Goal: Entertainment & Leisure: Browse casually

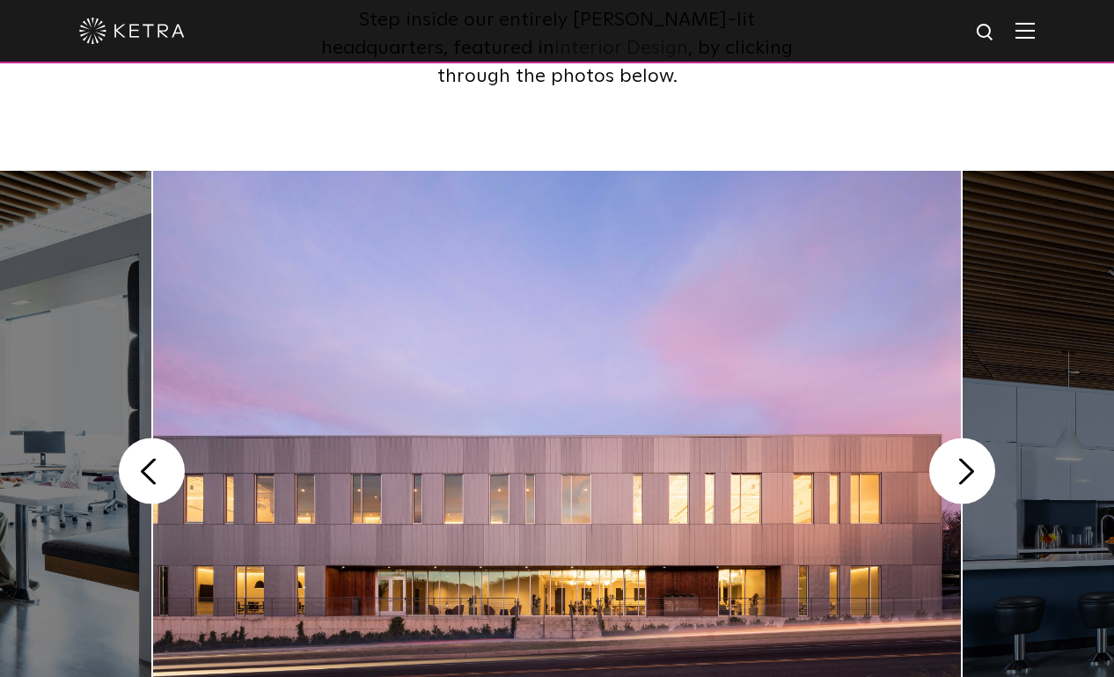
scroll to position [443, 0]
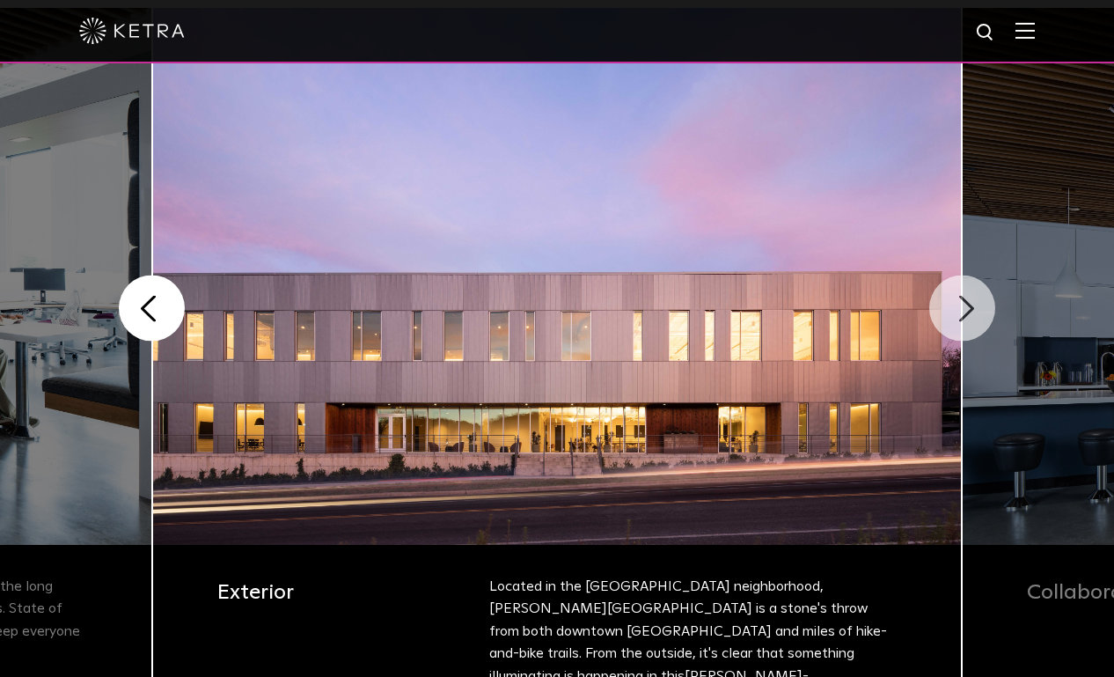
click at [948, 316] on button "Next" at bounding box center [963, 309] width 66 height 66
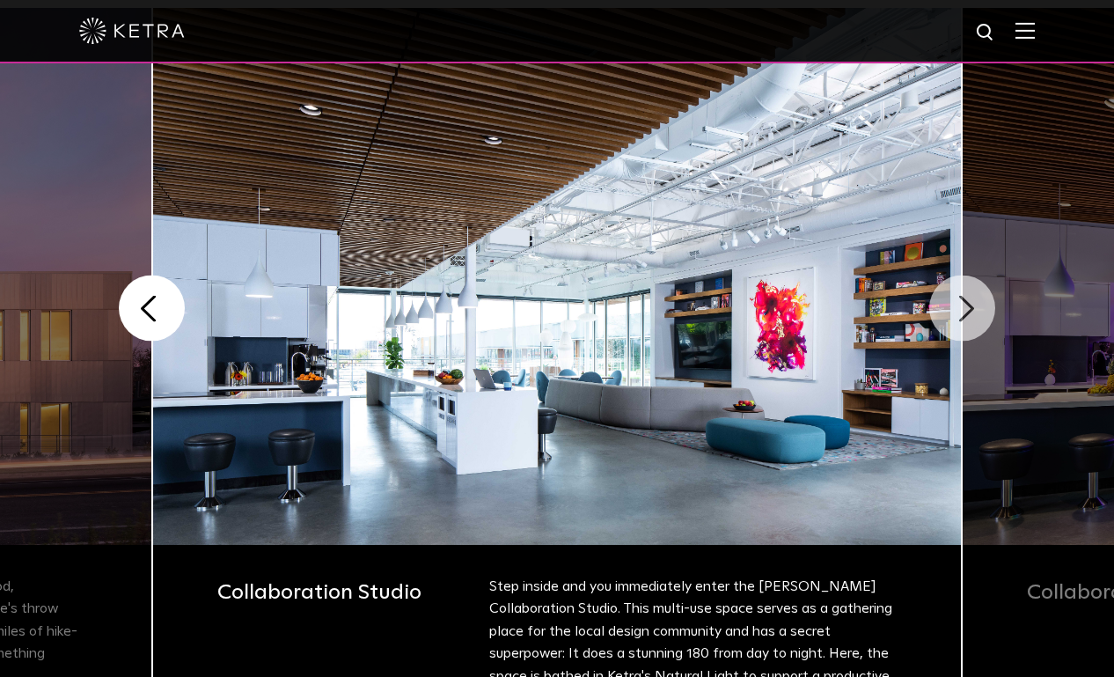
click at [967, 315] on button "Next" at bounding box center [963, 309] width 66 height 66
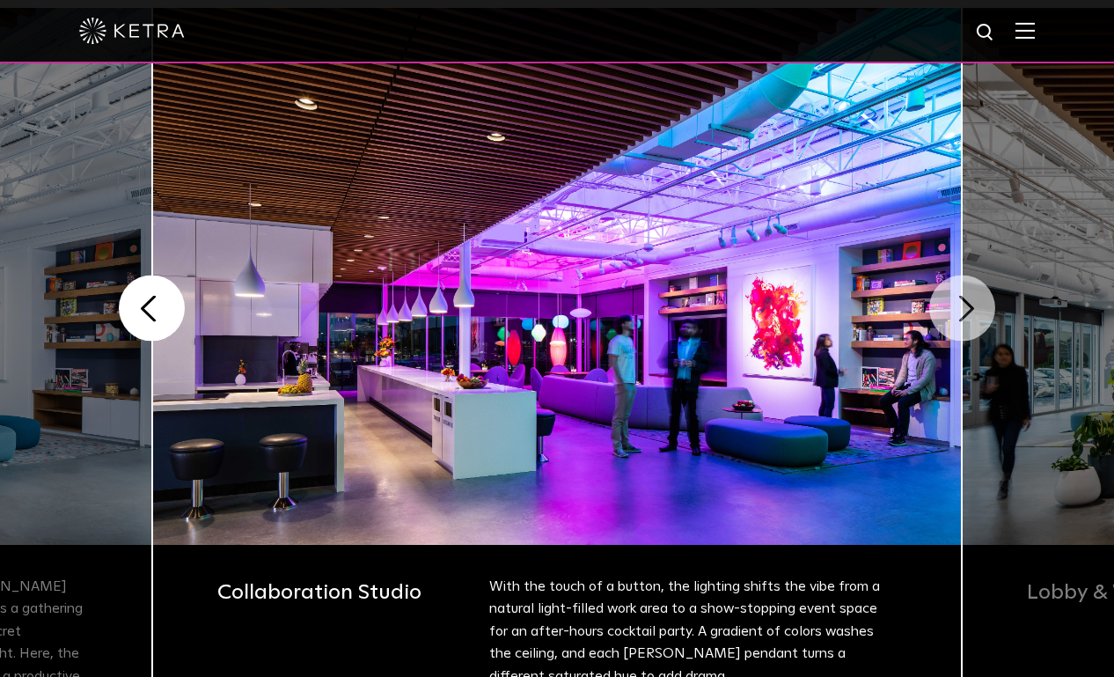
click at [967, 315] on button "Next" at bounding box center [963, 309] width 66 height 66
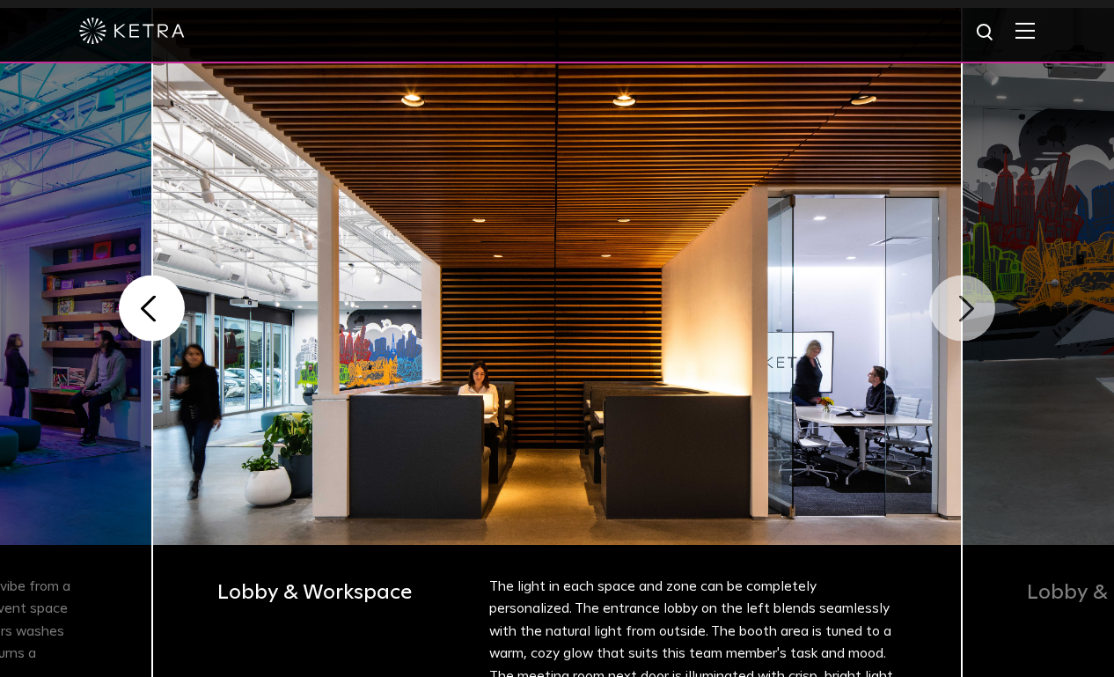
click at [967, 315] on button "Next" at bounding box center [963, 309] width 66 height 66
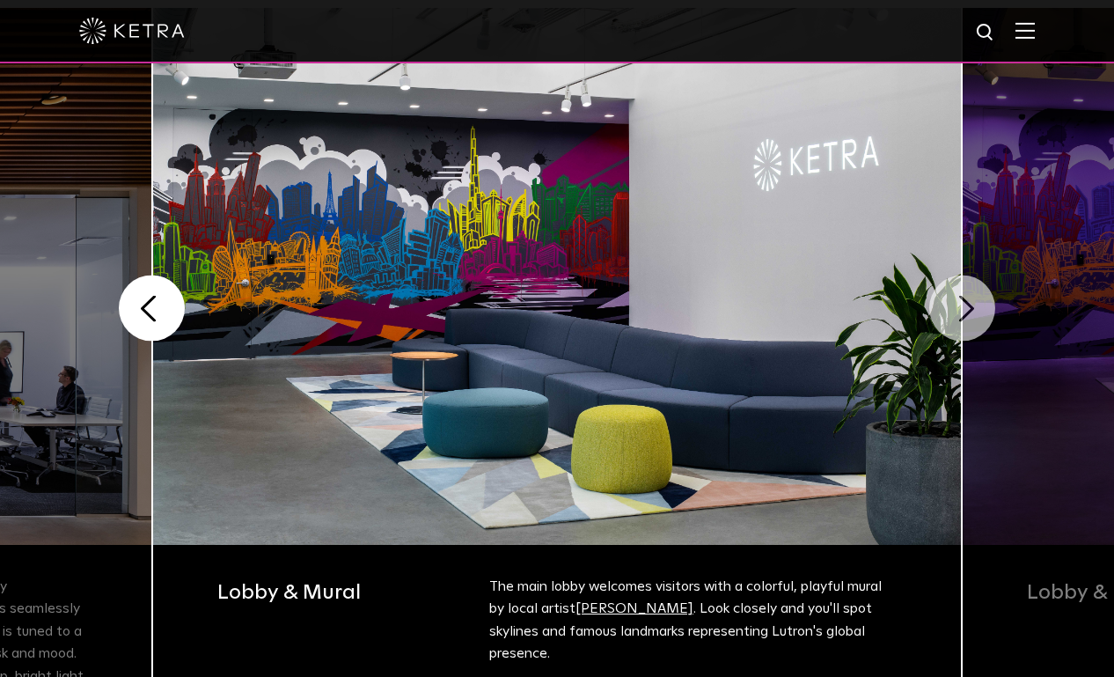
click at [965, 316] on button "Next" at bounding box center [963, 309] width 66 height 66
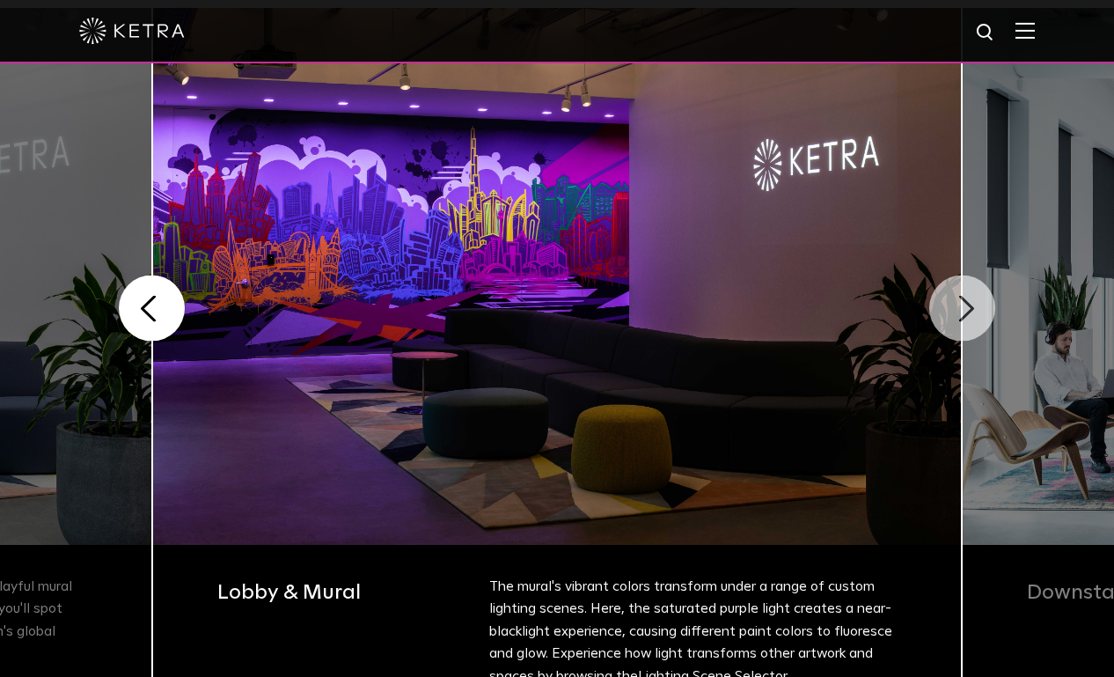
click at [967, 316] on button "Next" at bounding box center [963, 309] width 66 height 66
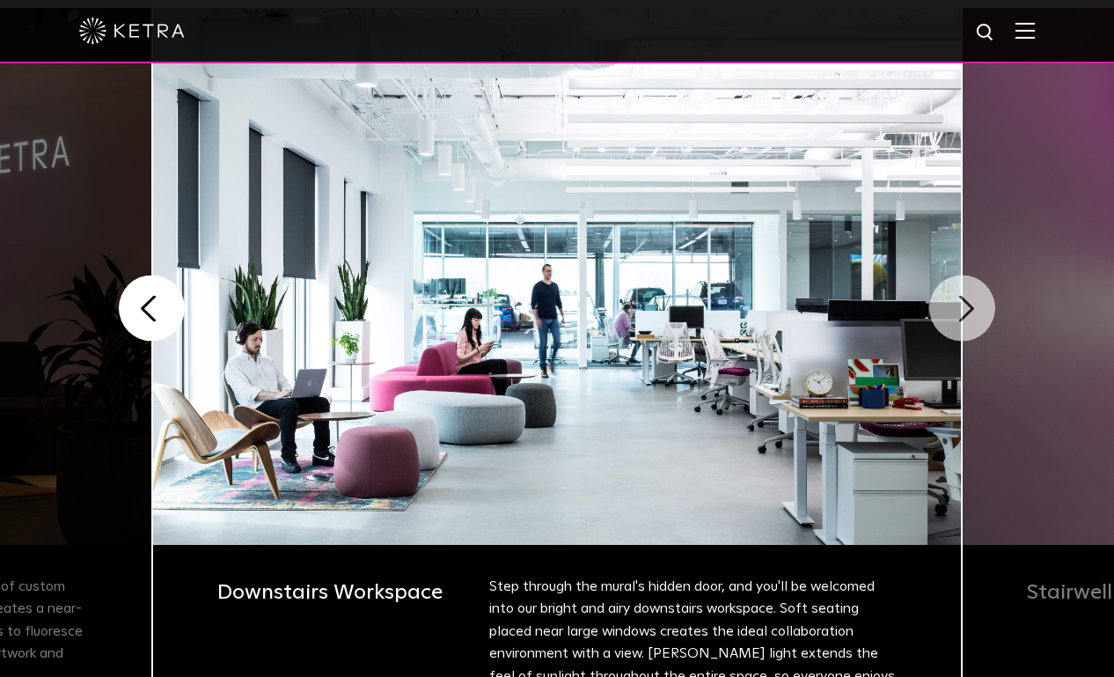
click at [964, 316] on button "Next" at bounding box center [963, 309] width 66 height 66
